Goal: Transaction & Acquisition: Purchase product/service

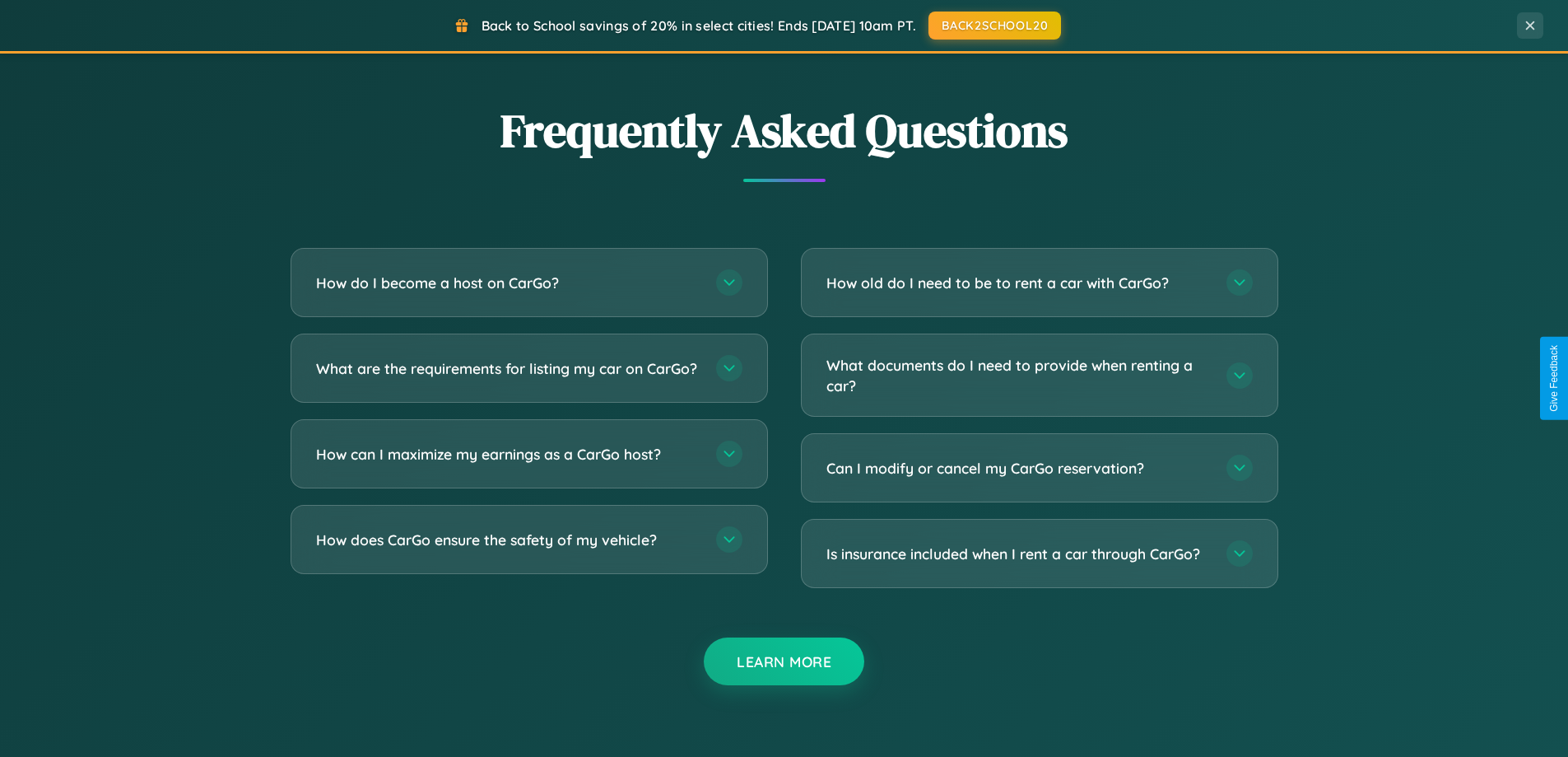
scroll to position [3168, 0]
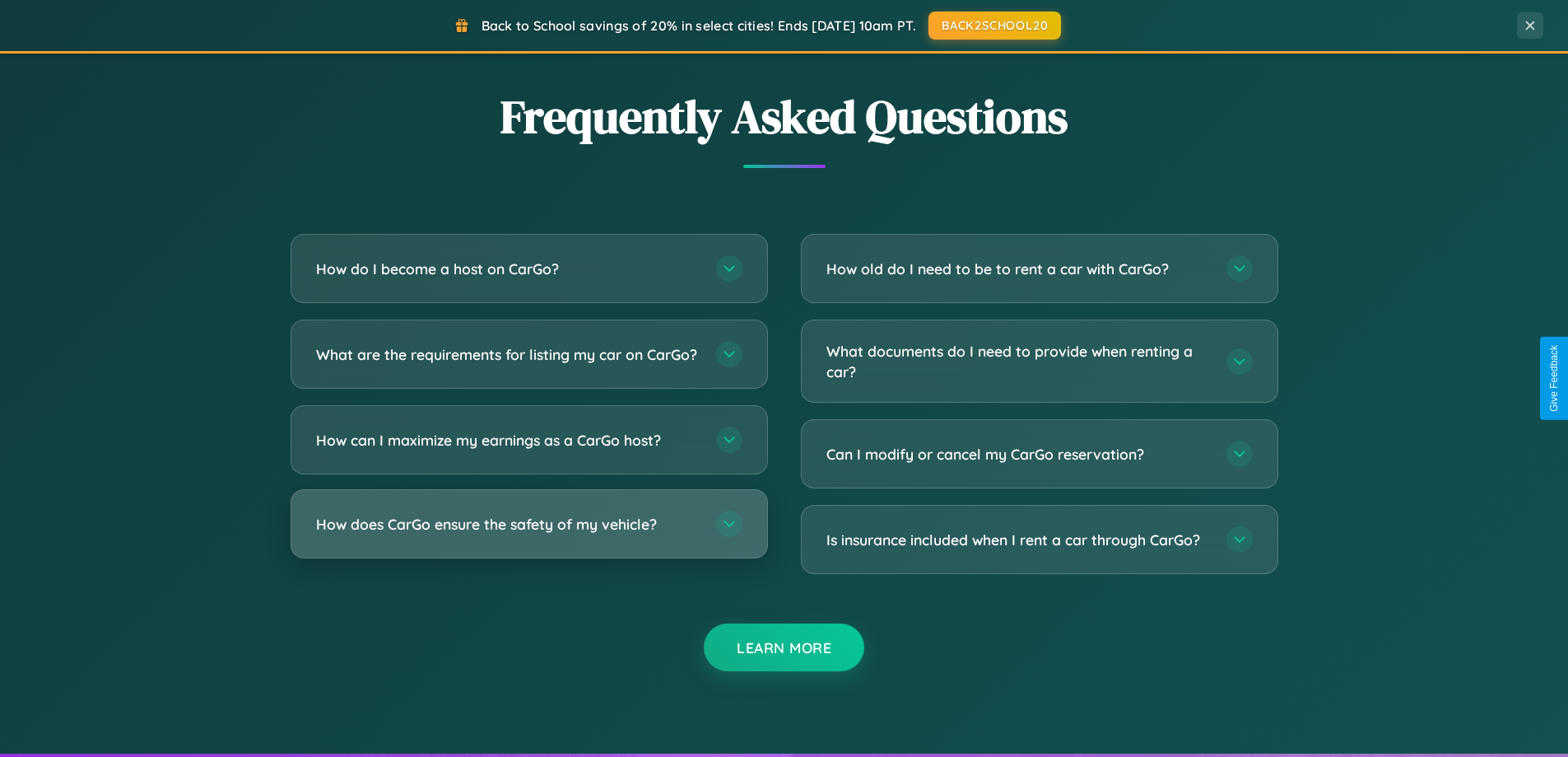
click at [528, 535] on h3 "How does CarGo ensure the safety of my vehicle?" at bounding box center [507, 524] width 384 height 20
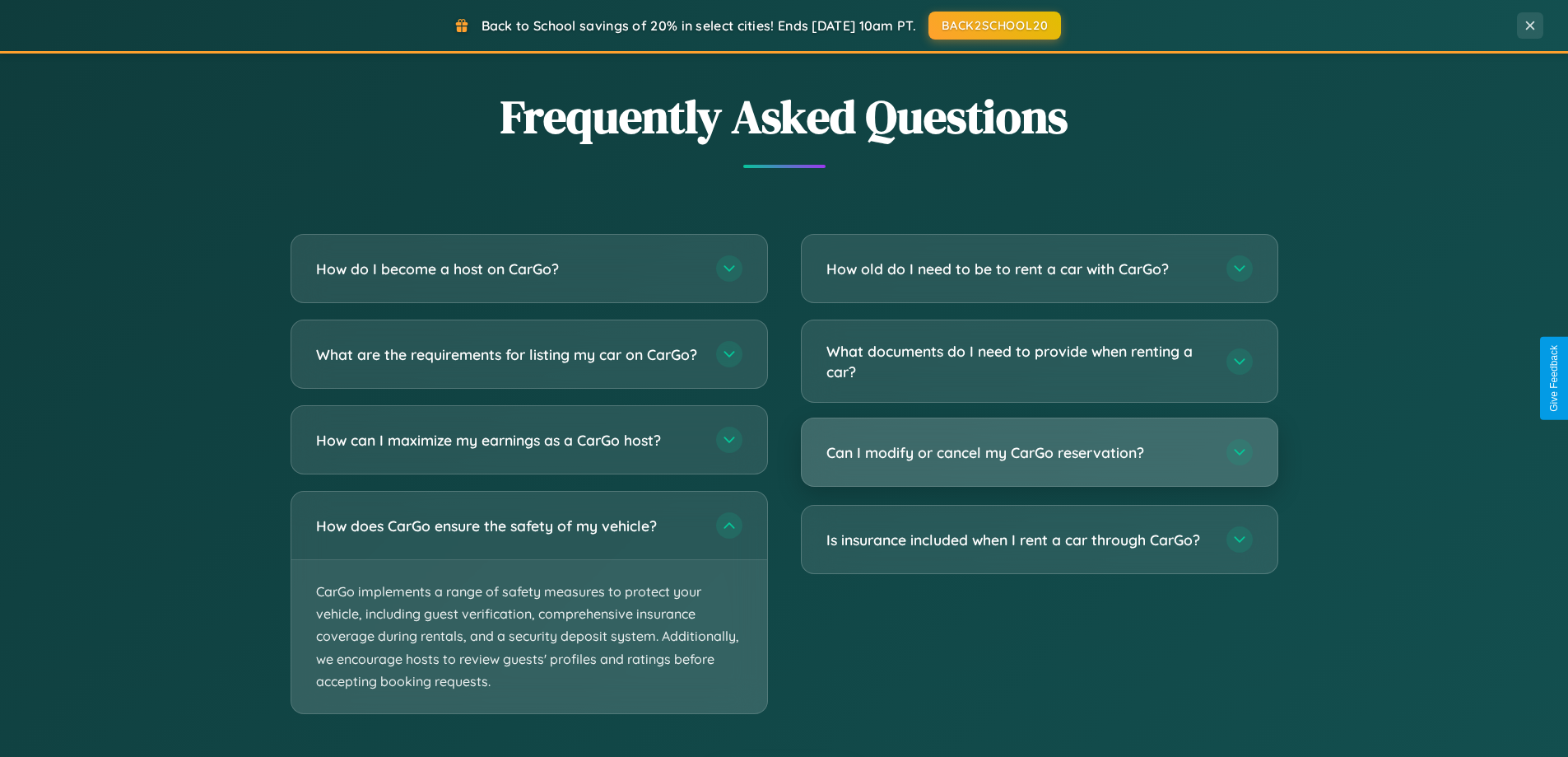
click at [1038, 453] on h3 "Can I modify or cancel my CarGo reservation?" at bounding box center [1018, 452] width 384 height 20
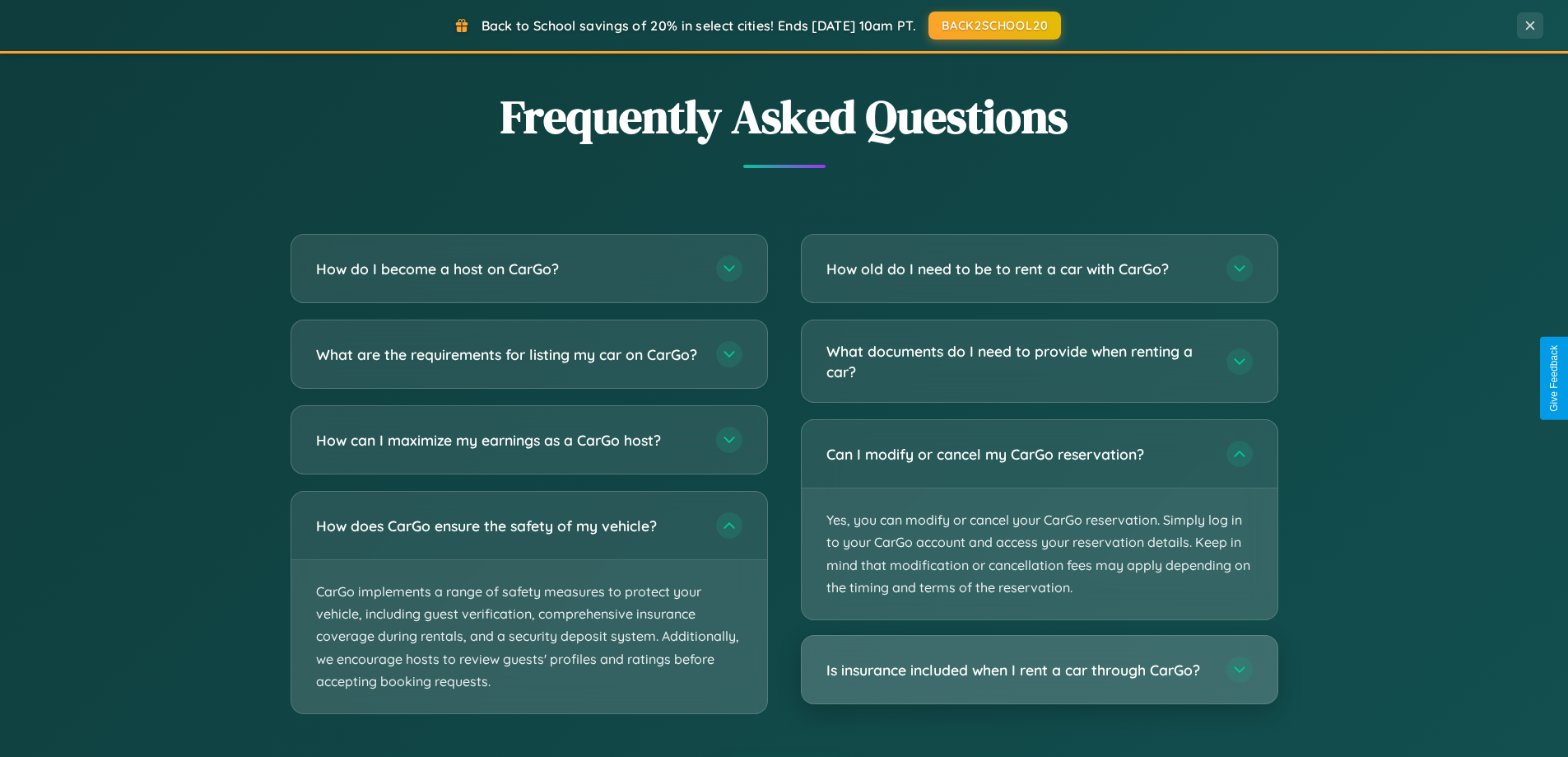
click at [1038, 671] on h3 "Is insurance included when I rent a car through CarGo?" at bounding box center [1018, 670] width 384 height 20
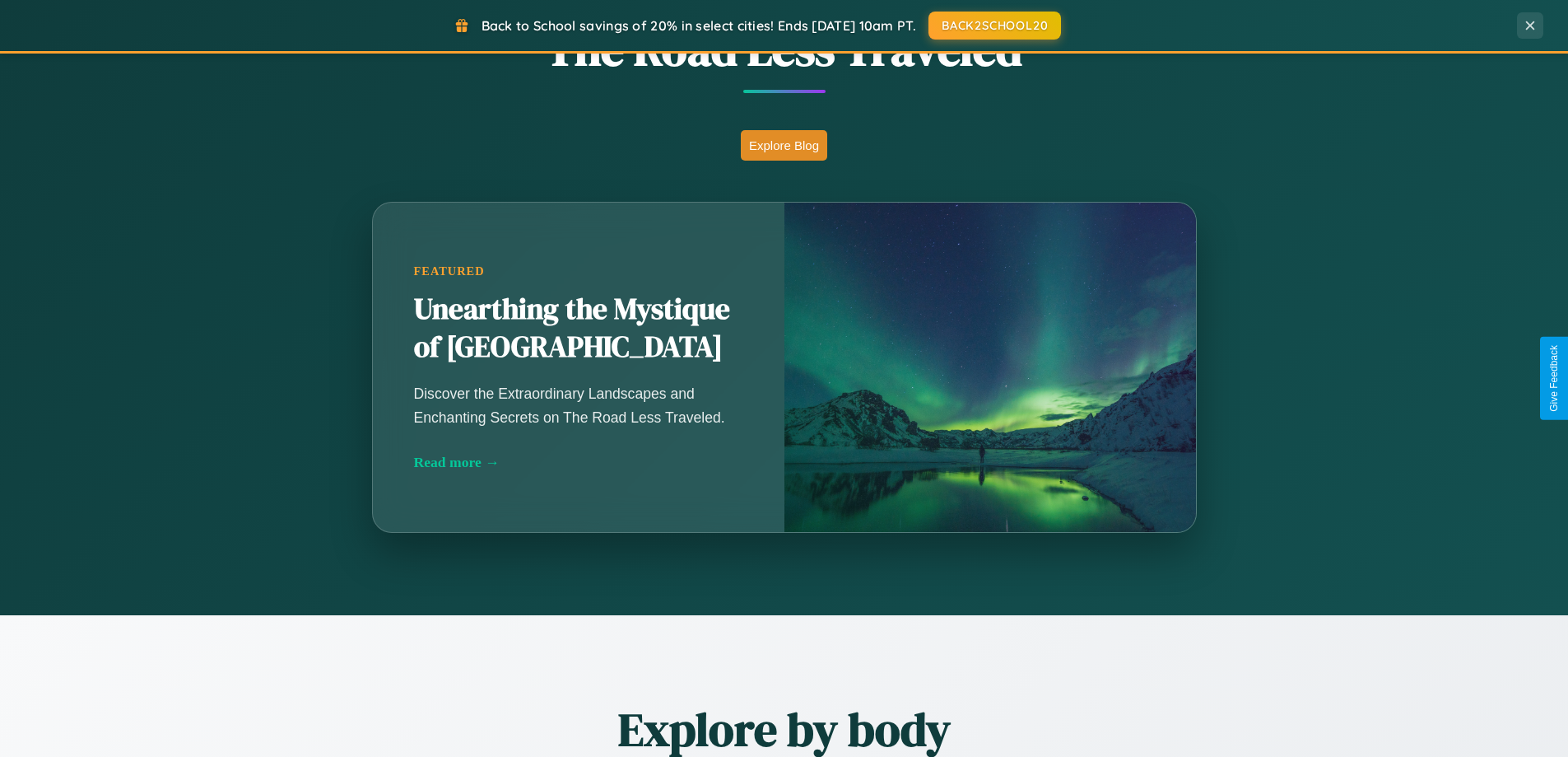
scroll to position [0, 0]
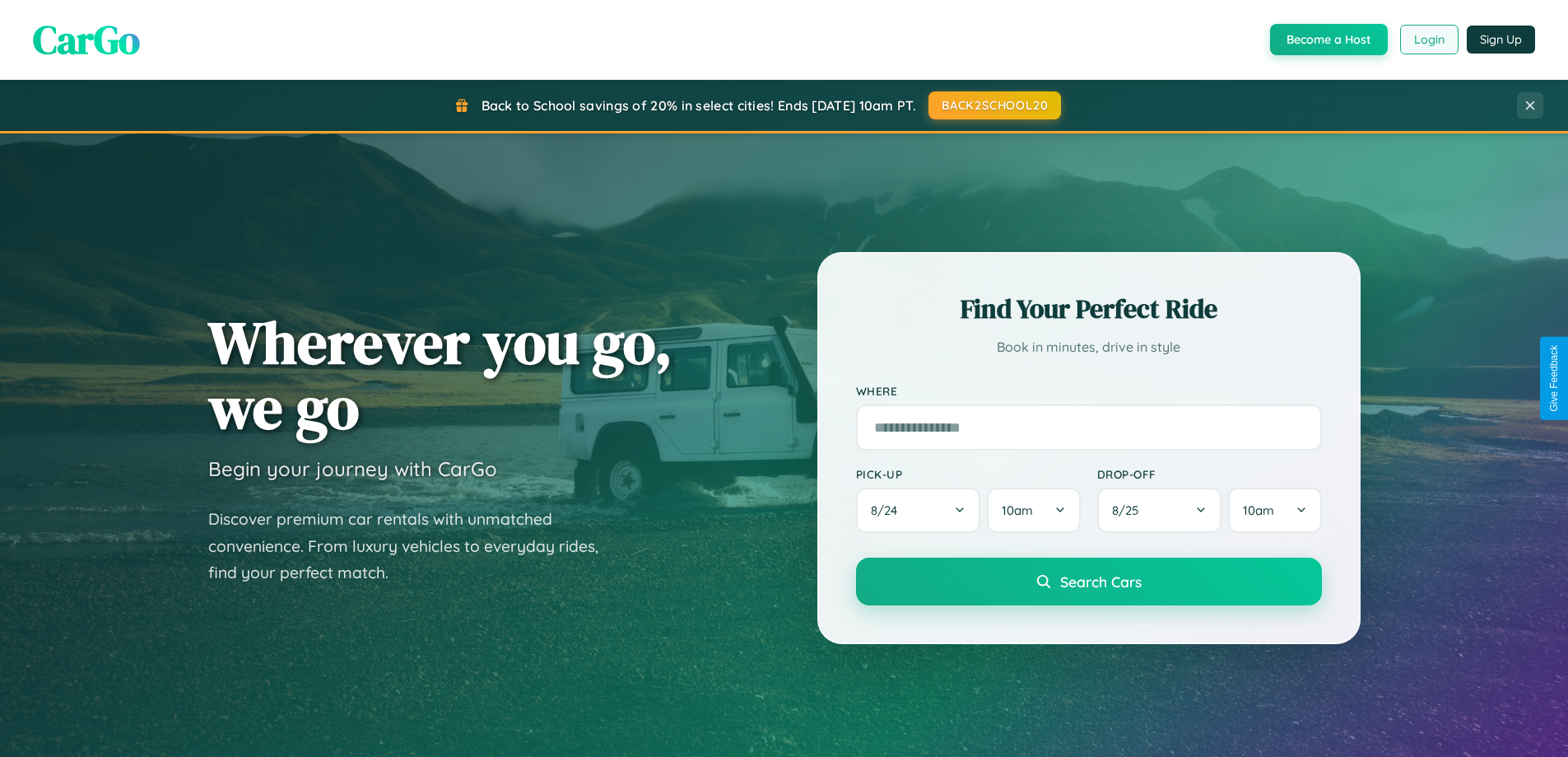
click at [1428, 39] on button "Login" at bounding box center [1429, 40] width 59 height 30
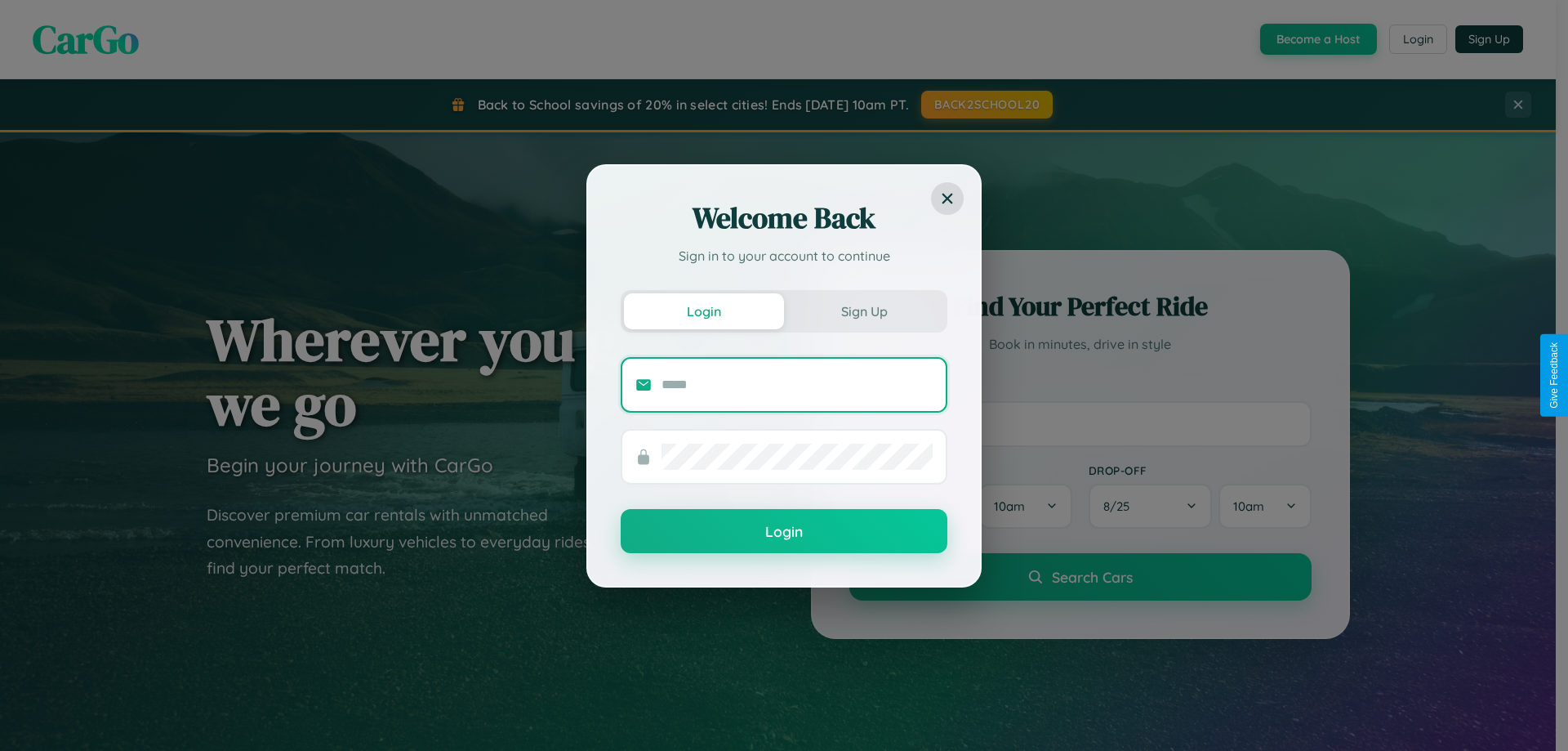
click at [797, 384] on input "text" at bounding box center [797, 385] width 271 height 26
type input "**********"
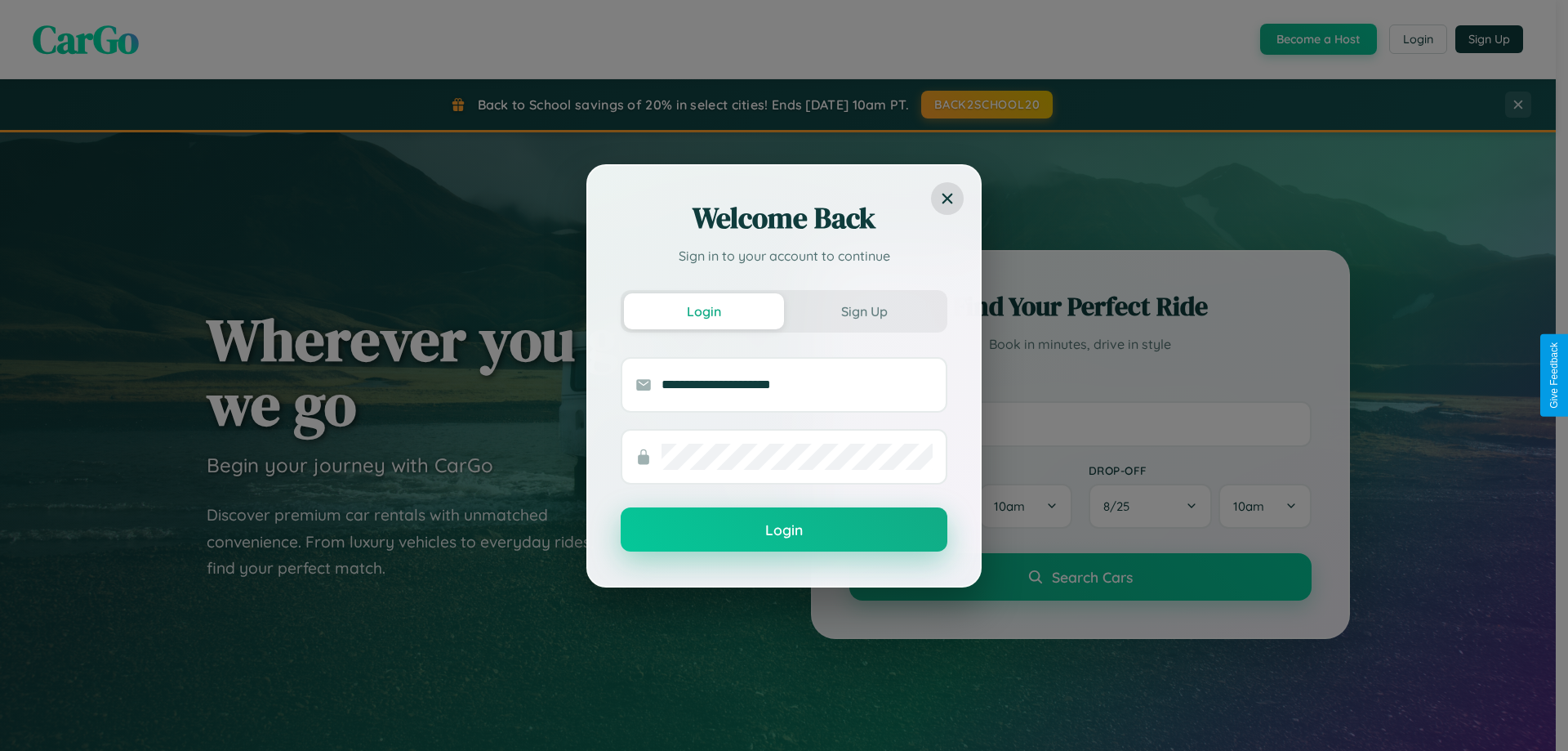
click at [784, 530] on button "Login" at bounding box center [784, 530] width 327 height 44
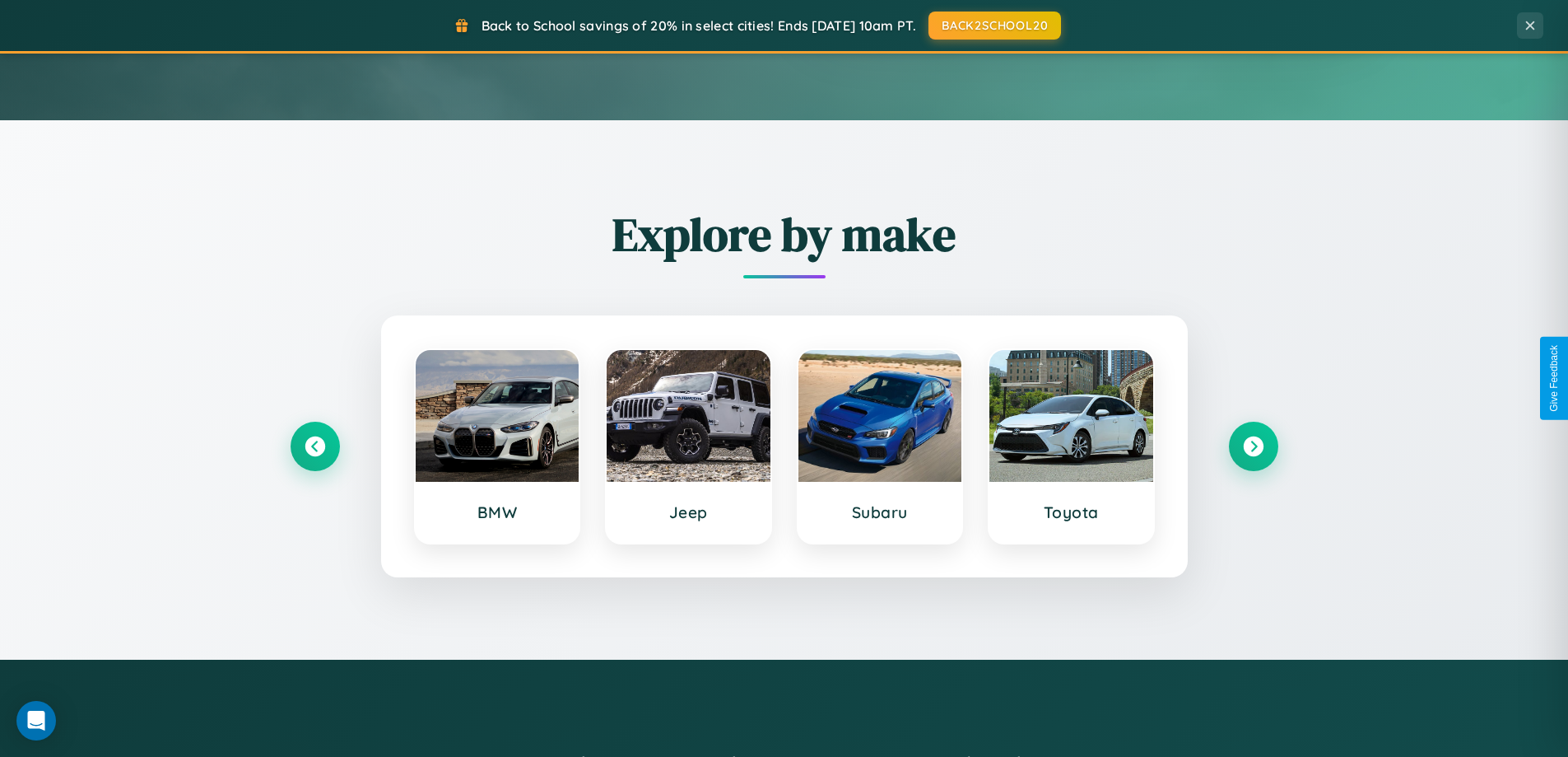
scroll to position [710, 0]
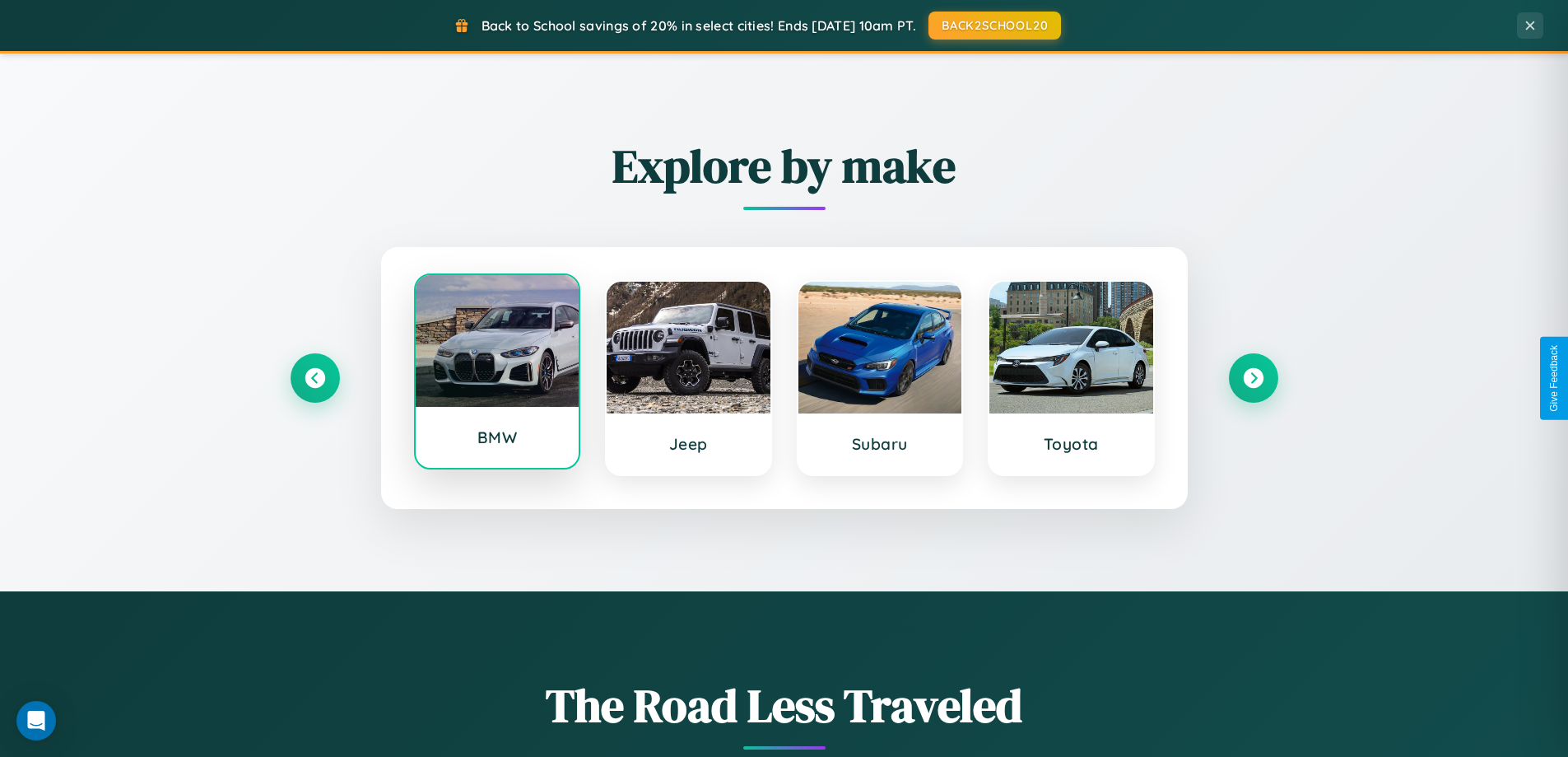
click at [496, 374] on div at bounding box center [497, 341] width 164 height 132
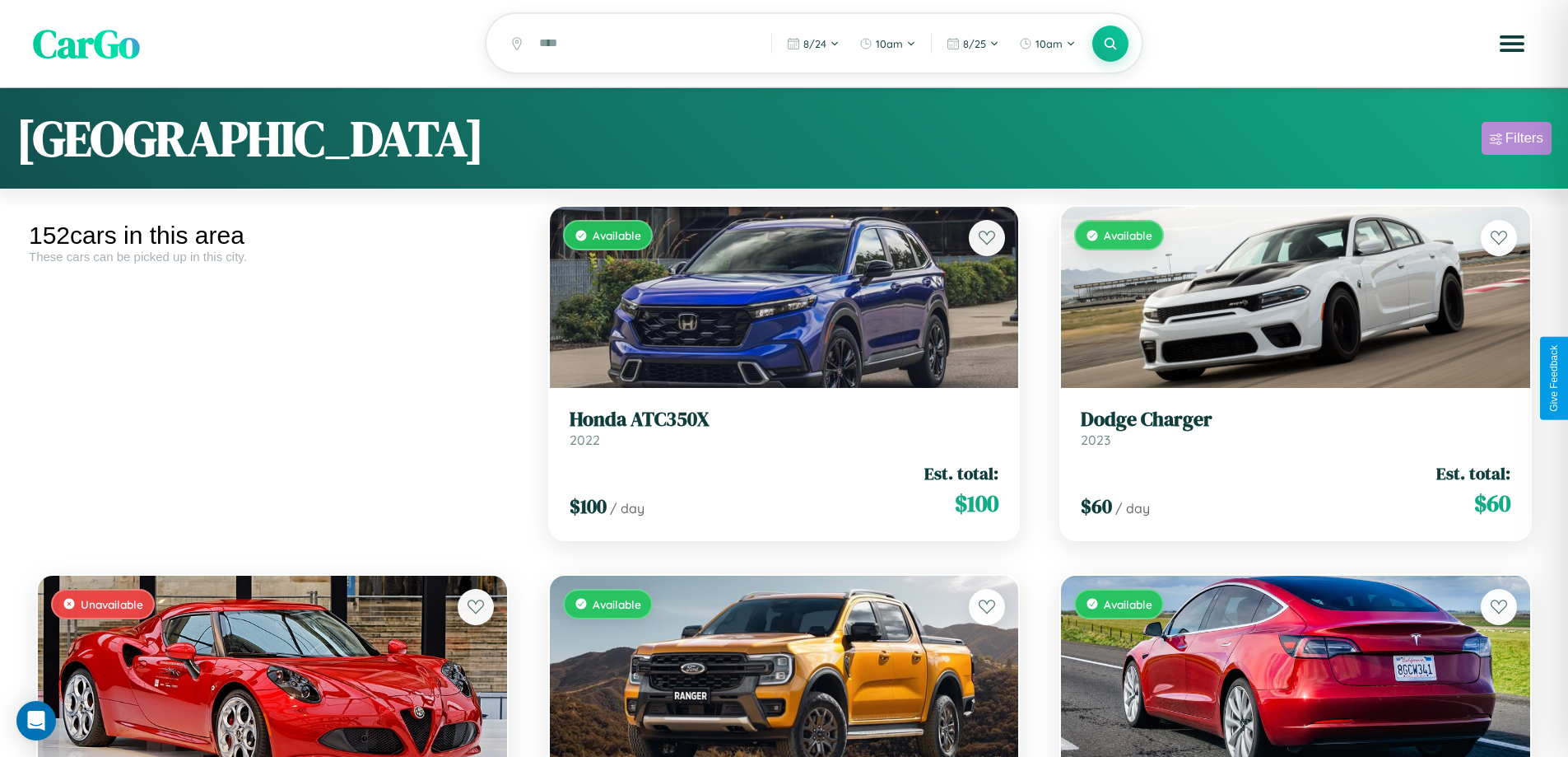
click at [1516, 140] on div "Filters" at bounding box center [1523, 139] width 38 height 17
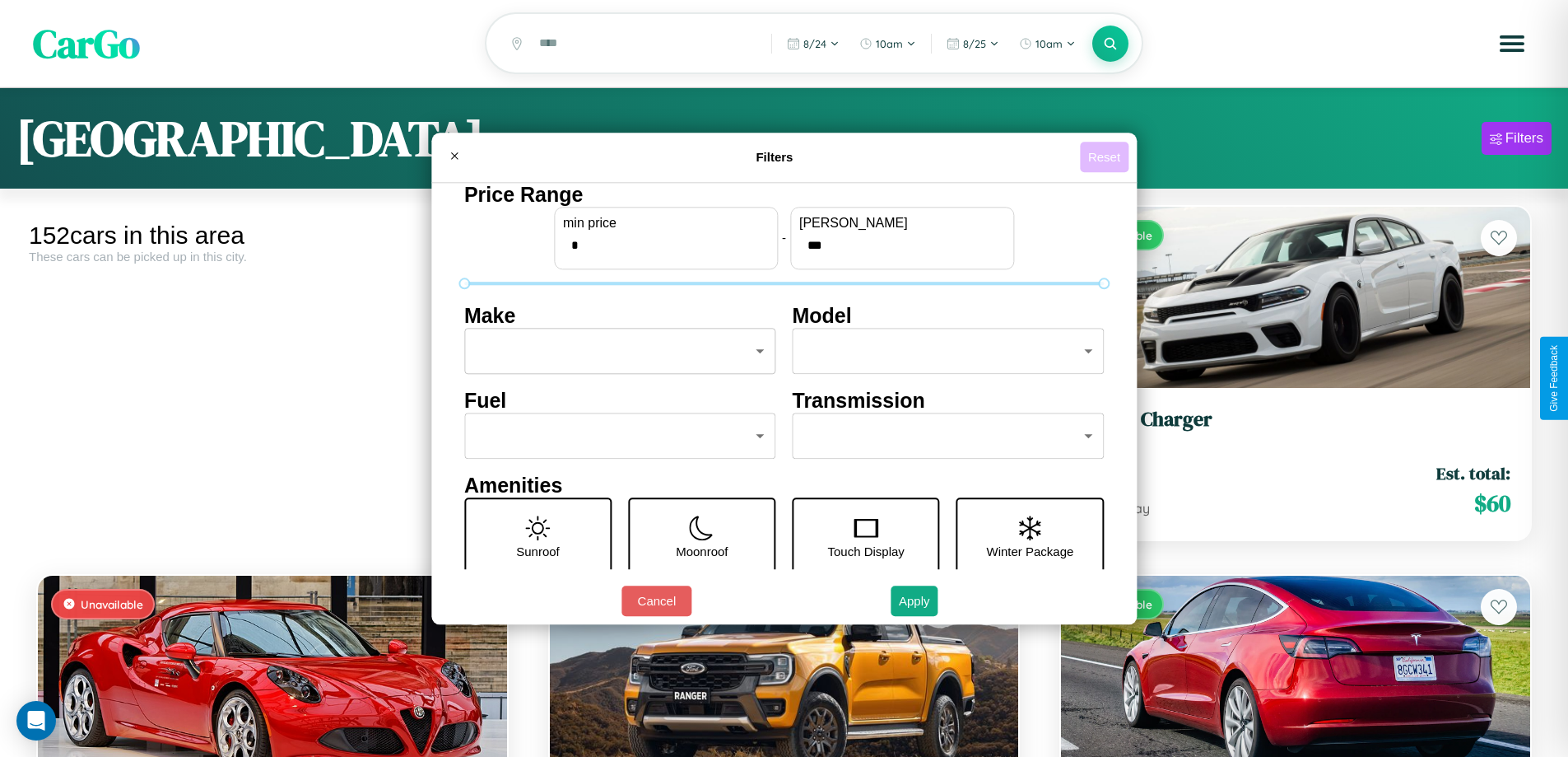
click at [1106, 156] on button "Reset" at bounding box center [1104, 156] width 48 height 31
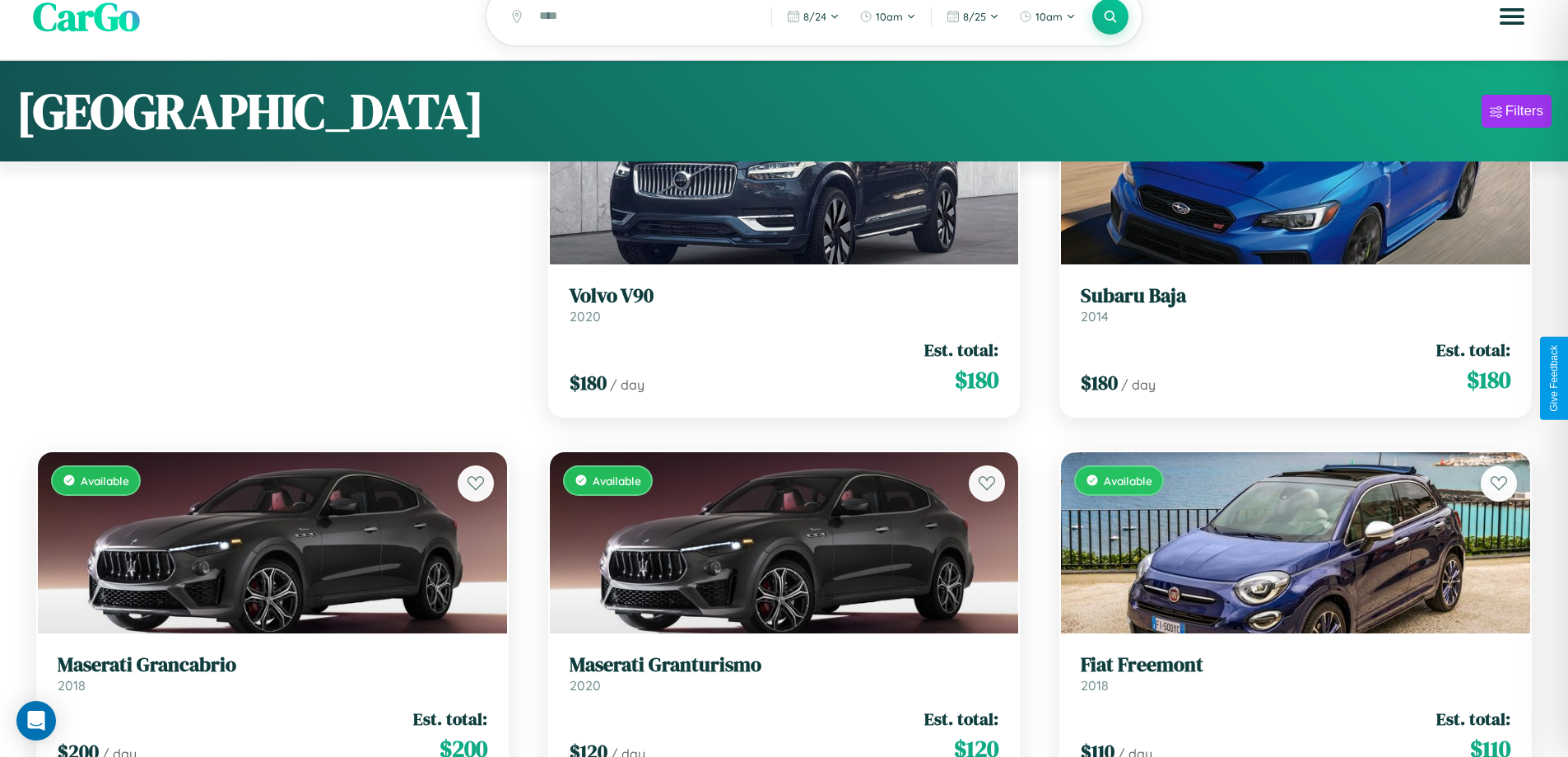
scroll to position [5393, 0]
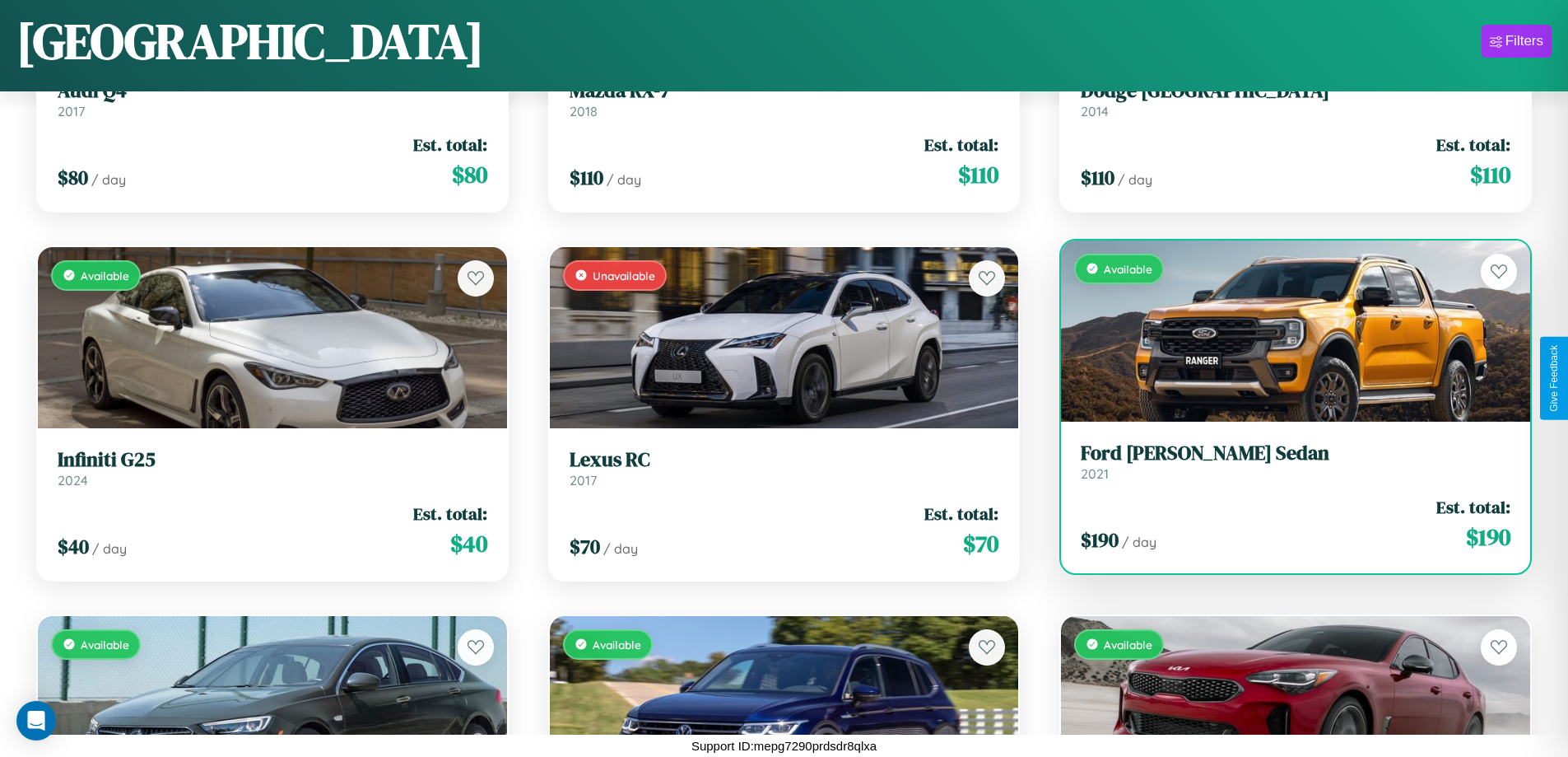
click at [1285, 464] on link "Ford [PERSON_NAME] Sedan 2021" at bounding box center [1295, 461] width 429 height 40
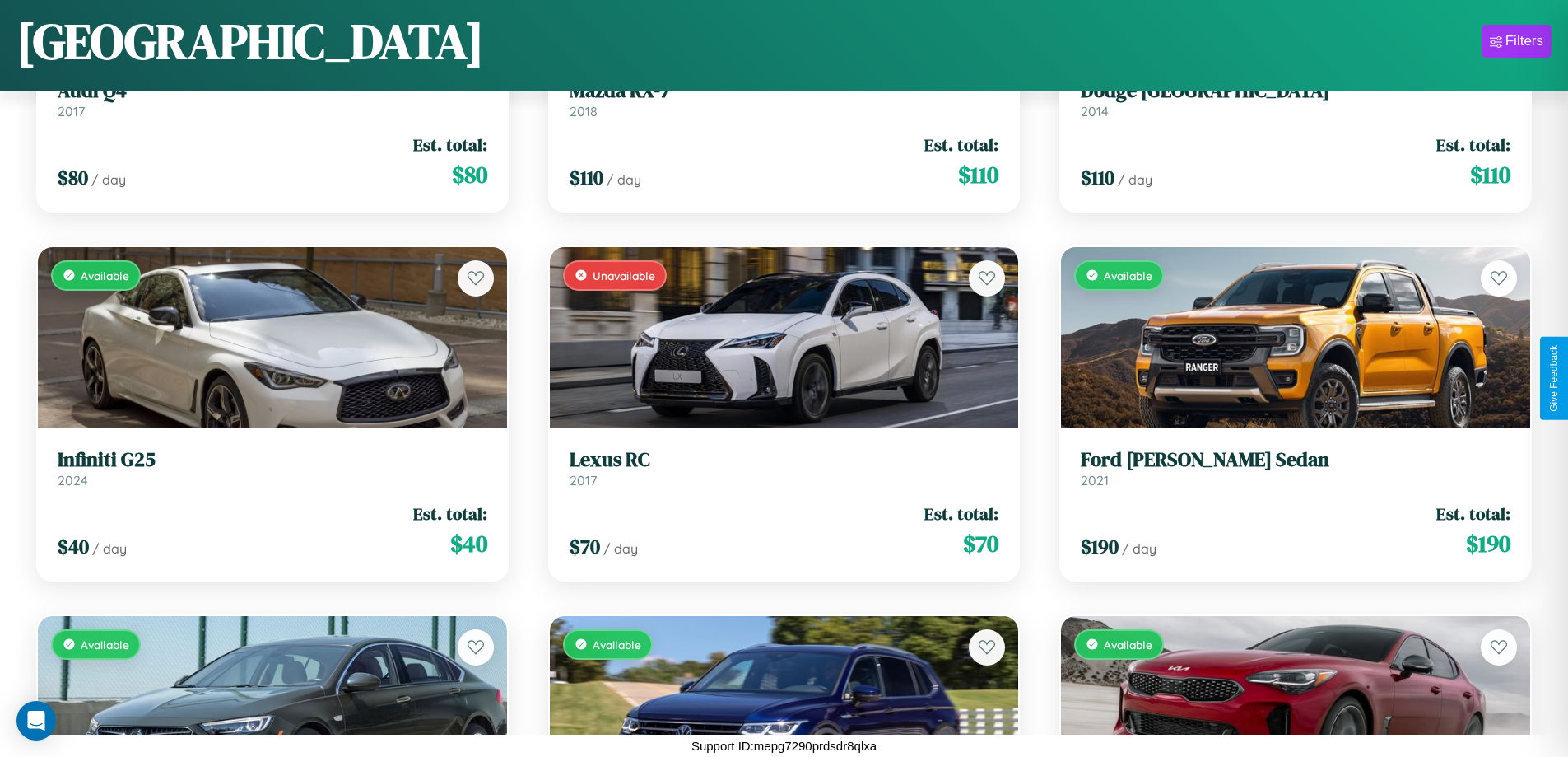
scroll to position [77, 0]
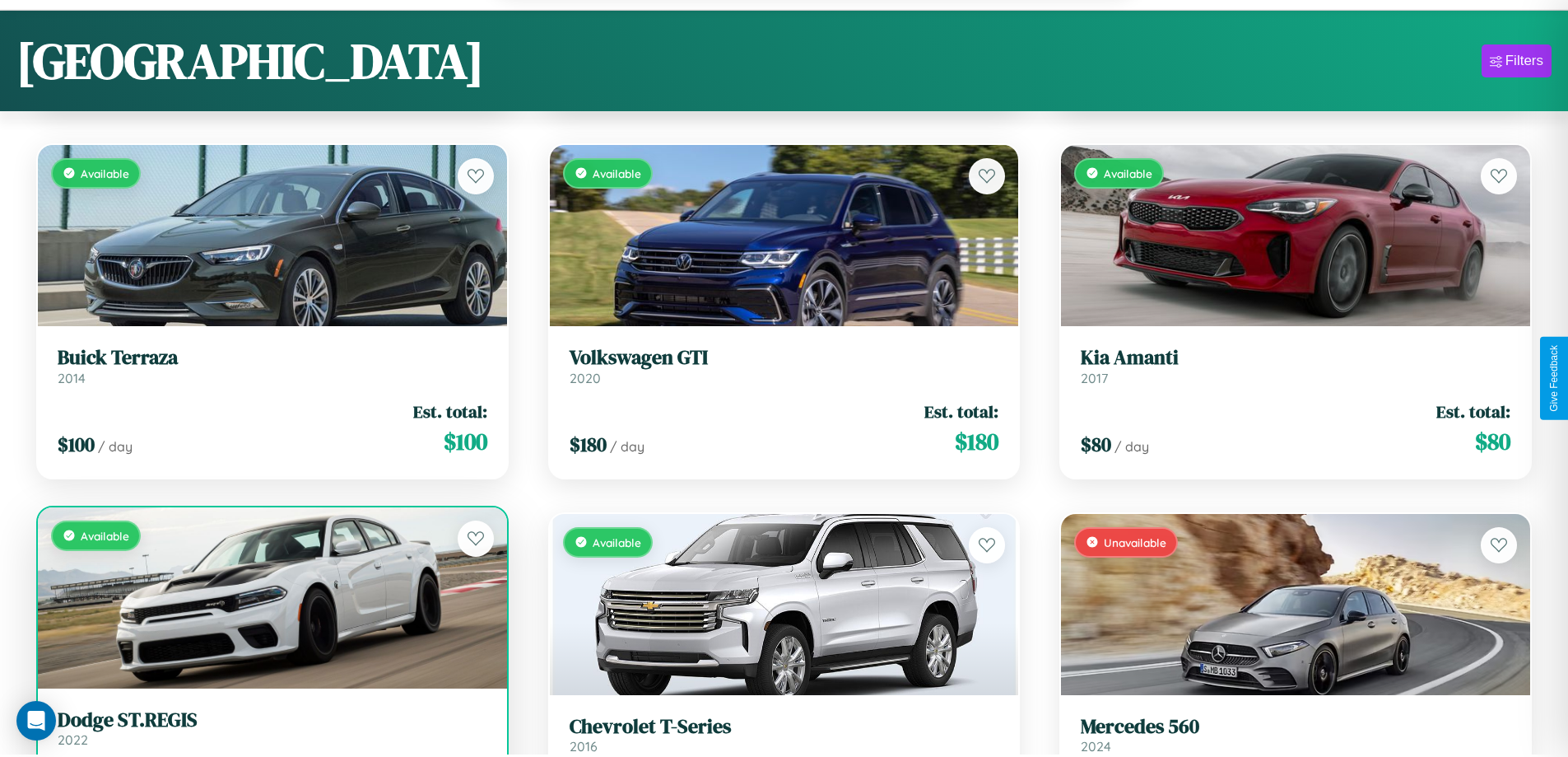
click at [270, 736] on link "Dodge ST.REGIS 2022" at bounding box center [272, 727] width 429 height 40
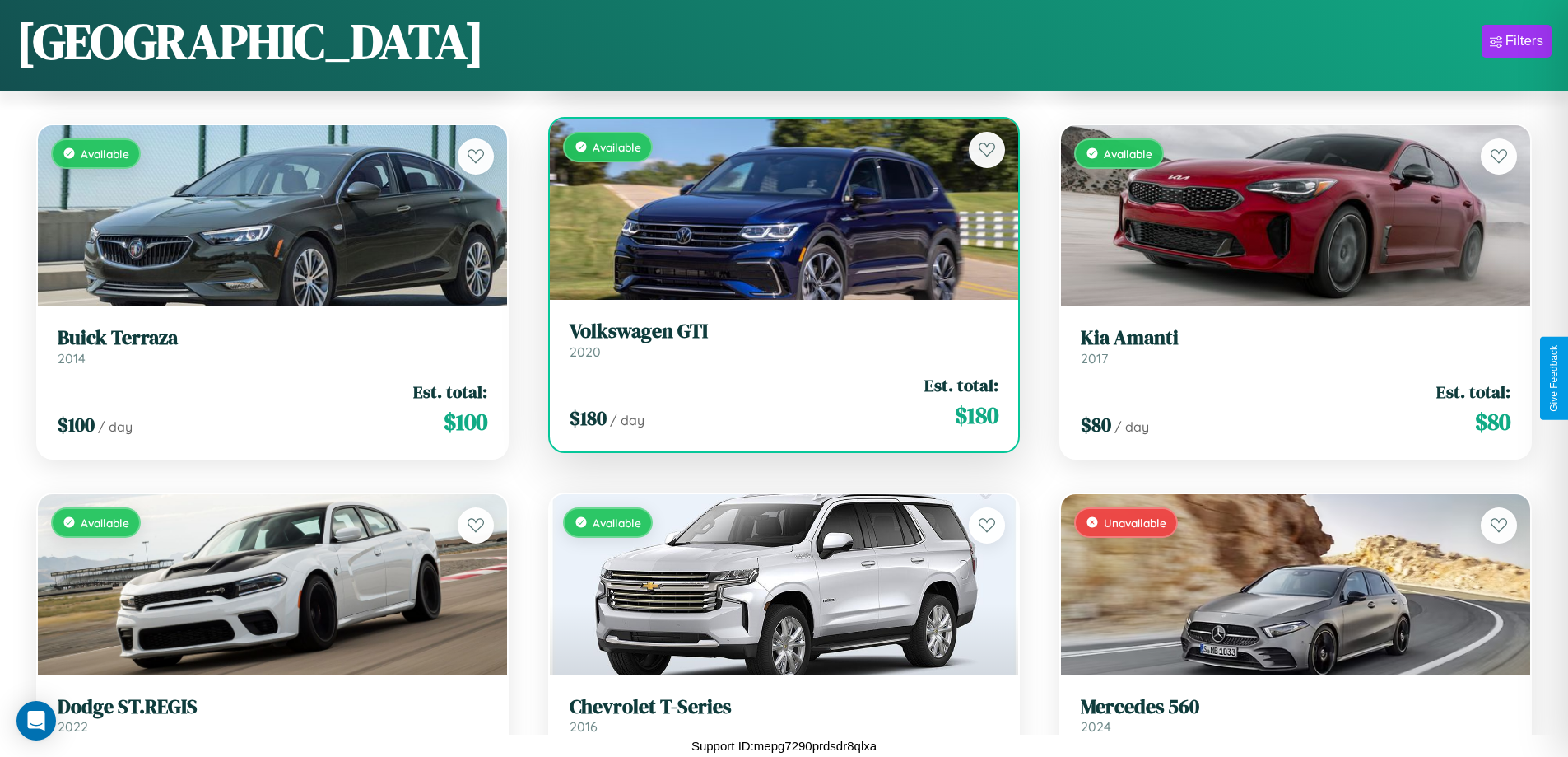
scroll to position [9079, 0]
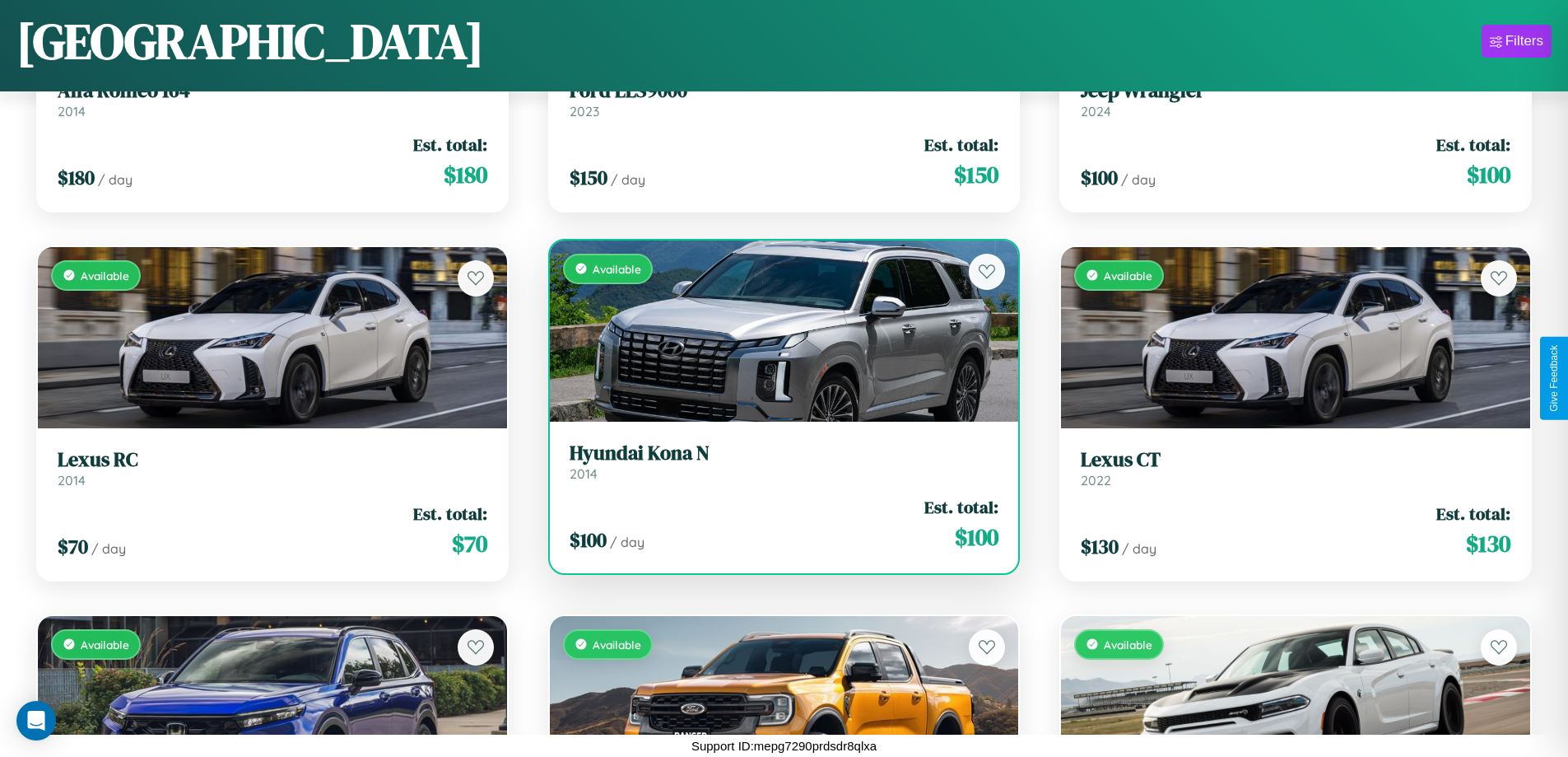
click at [777, 461] on h3 "Hyundai Kona N" at bounding box center [784, 454] width 429 height 24
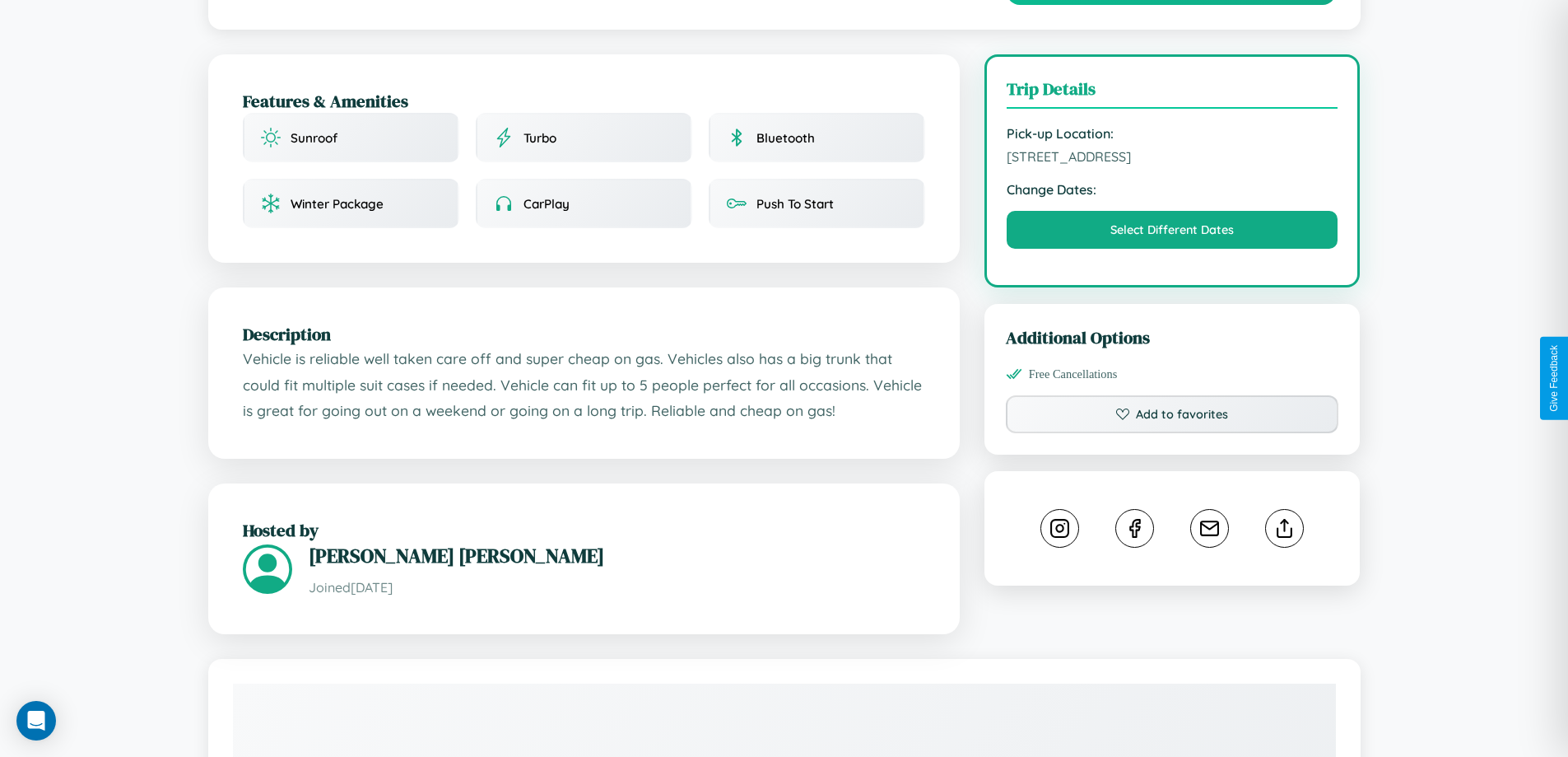
scroll to position [427, 0]
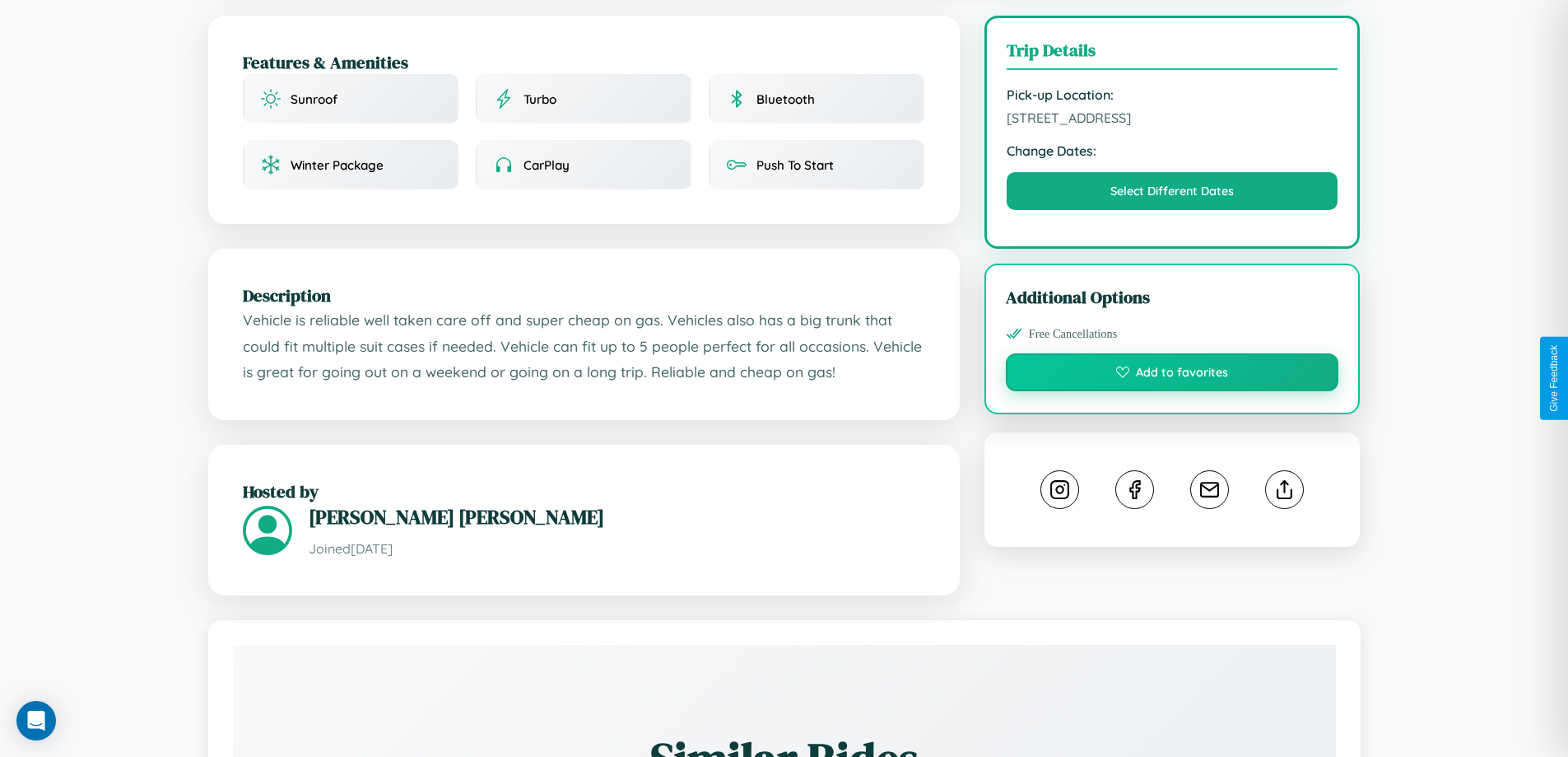
click at [1172, 375] on button "Add to favorites" at bounding box center [1172, 372] width 334 height 38
